Goal: Learn about a topic

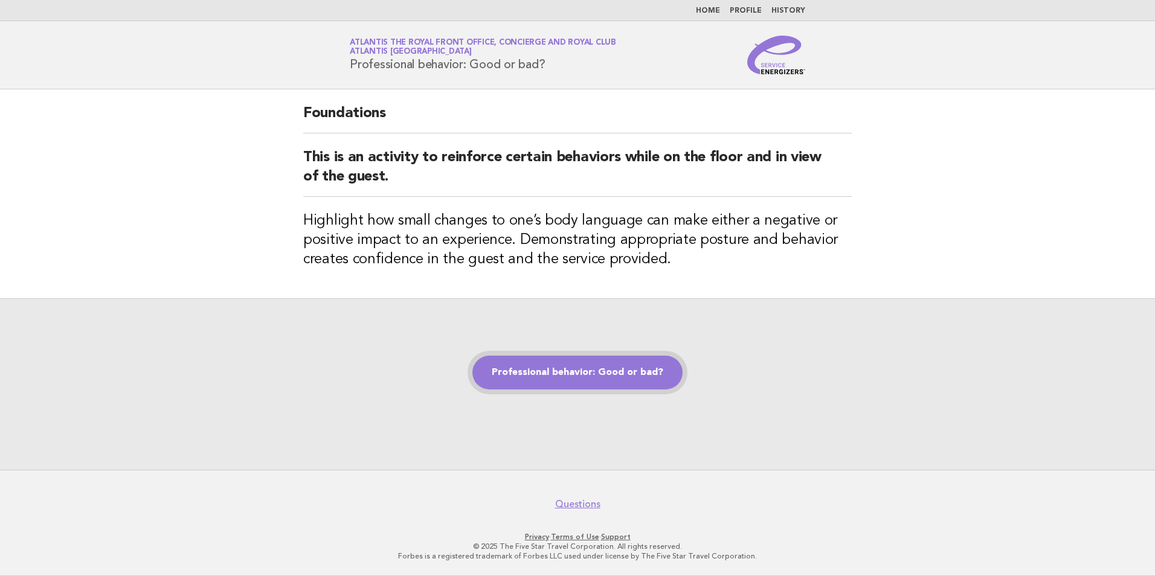
click at [570, 373] on link "Professional behavior: Good or bad?" at bounding box center [578, 373] width 210 height 34
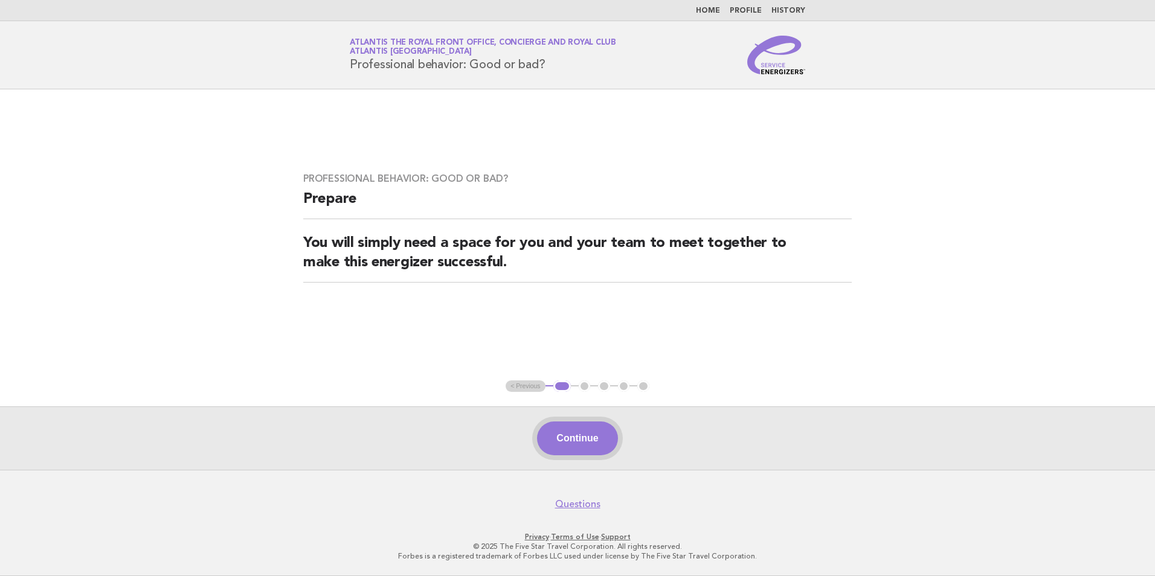
click at [572, 434] on button "Continue" at bounding box center [577, 439] width 80 height 34
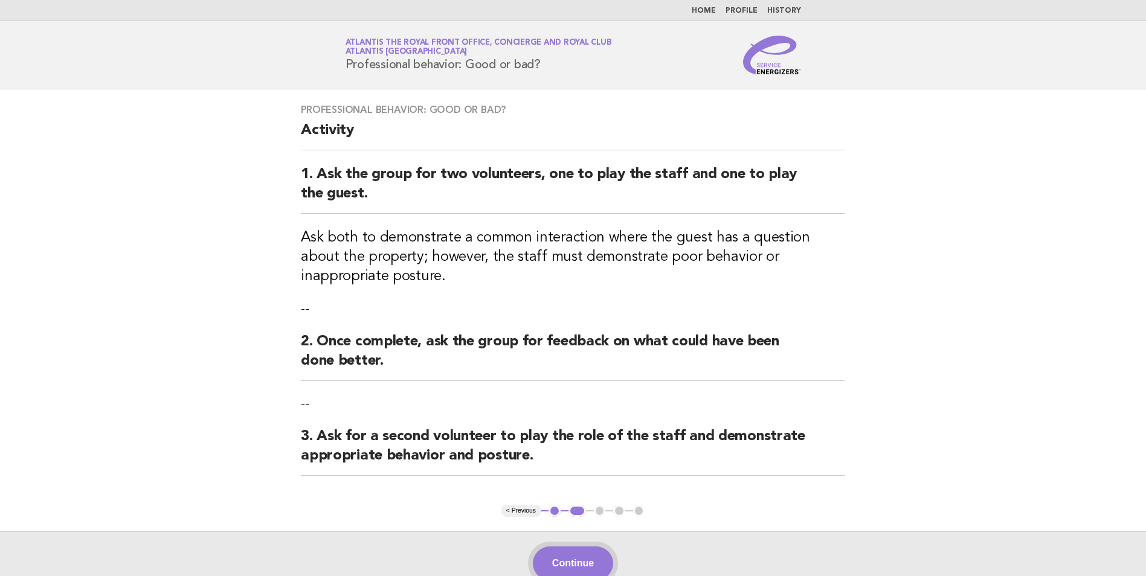
click at [592, 553] on button "Continue" at bounding box center [573, 564] width 80 height 34
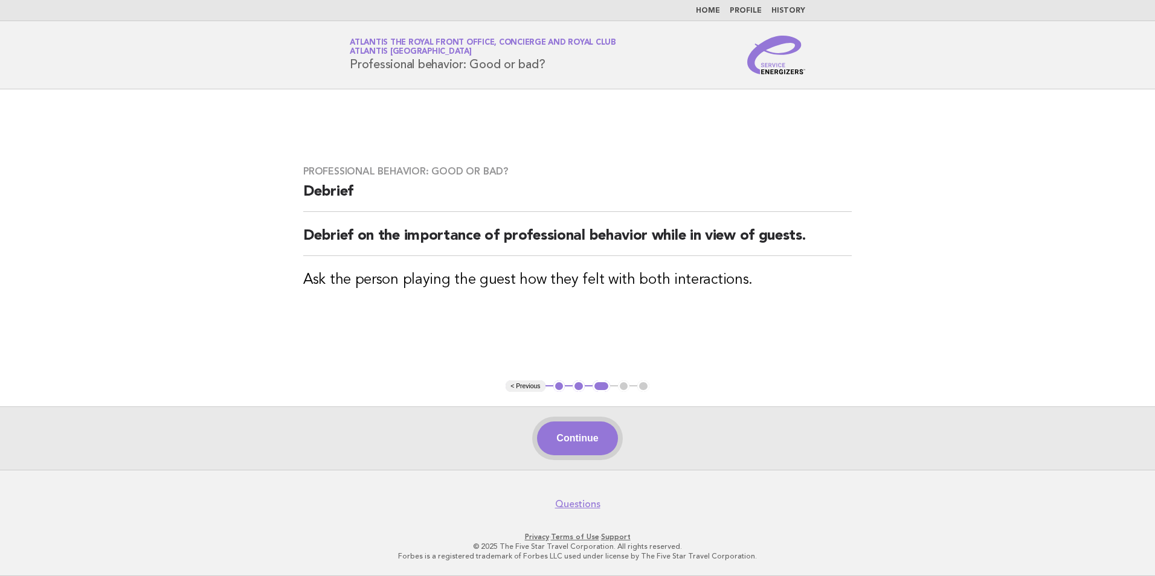
click at [564, 445] on button "Continue" at bounding box center [577, 439] width 80 height 34
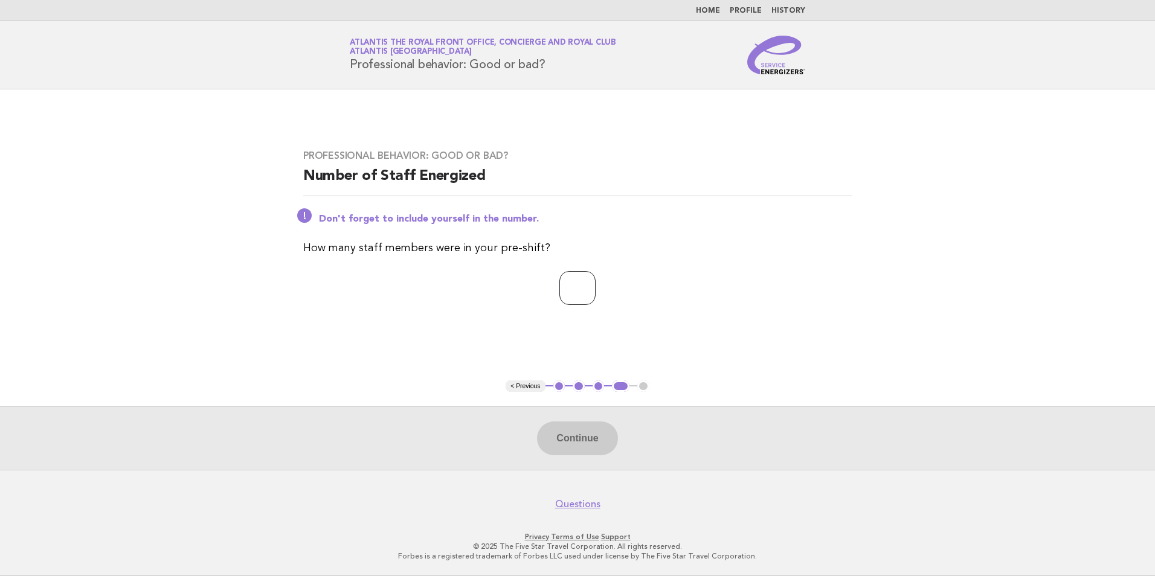
click at [581, 289] on input "number" at bounding box center [578, 288] width 36 height 34
type input "*"
click at [570, 431] on button "Continue" at bounding box center [577, 439] width 80 height 34
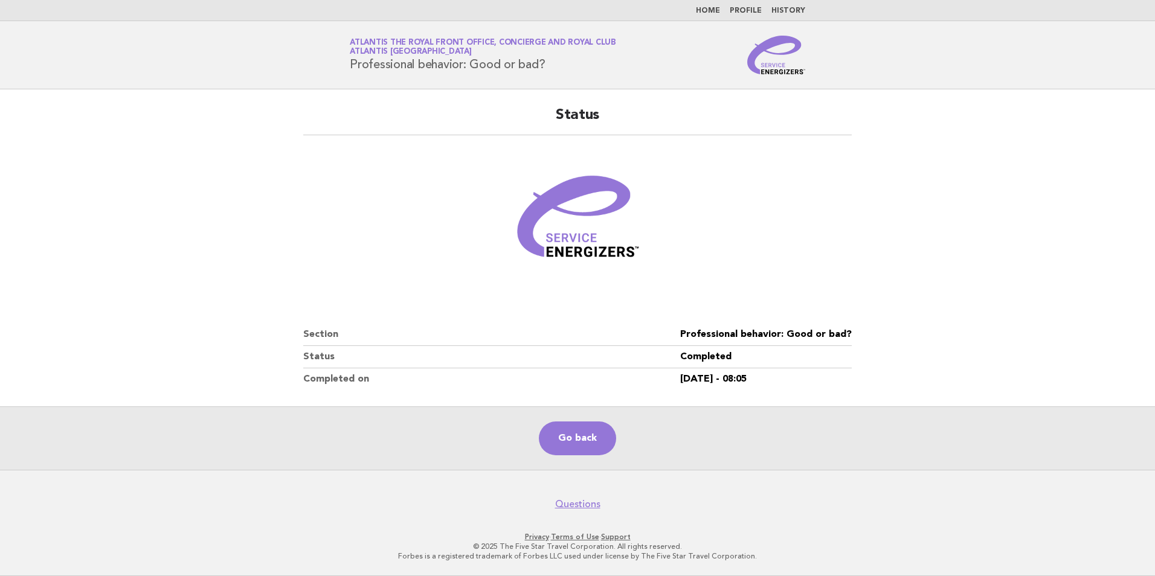
drag, startPoint x: 579, startPoint y: 434, endPoint x: 555, endPoint y: 406, distance: 36.9
click at [579, 434] on link "Go back" at bounding box center [577, 439] width 77 height 34
